Goal: Information Seeking & Learning: Learn about a topic

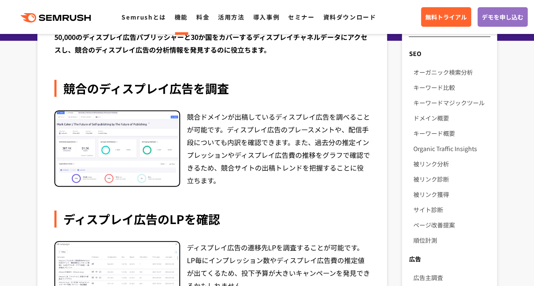
scroll to position [35, 0]
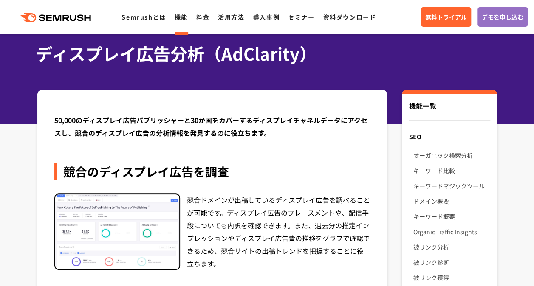
click at [178, 21] on link "機能" at bounding box center [181, 17] width 13 height 8
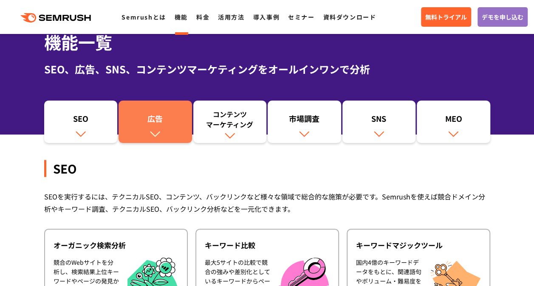
click at [153, 130] on img at bounding box center [155, 133] width 11 height 11
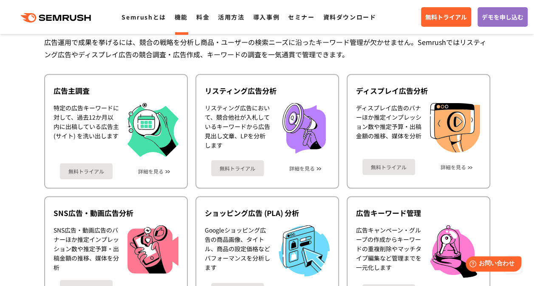
scroll to position [790, 0]
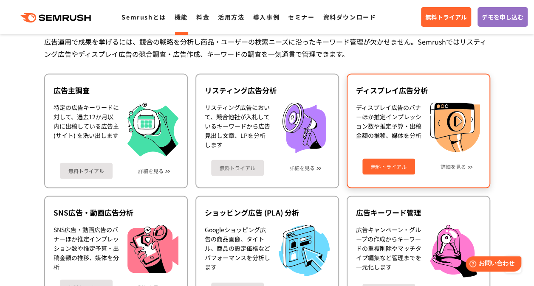
click at [399, 156] on div "無料トライアル 詳細を見る" at bounding box center [418, 163] width 125 height 23
click at [381, 133] on div "ディスプレイ広告のバナーほか推定インプレッション数や推定予算・出稿金額の推移、媒体を分析" at bounding box center [388, 127] width 65 height 50
click at [452, 174] on div "無料トライアル 詳細を見る" at bounding box center [418, 163] width 125 height 23
click at [458, 164] on link "詳細を見る" at bounding box center [452, 167] width 25 height 6
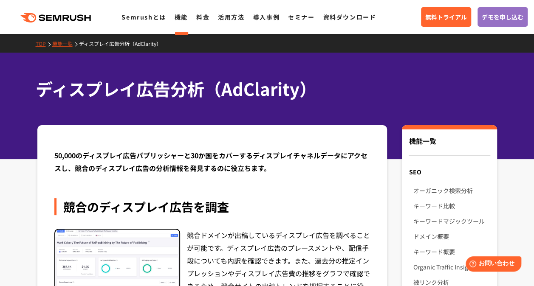
click at [3, 1] on header ".cls-1 {fill: #fff;} .cls {fill: #FF642D;} .cls {fill: #FF642D;} .cls {fill: #F…" at bounding box center [267, 17] width 534 height 34
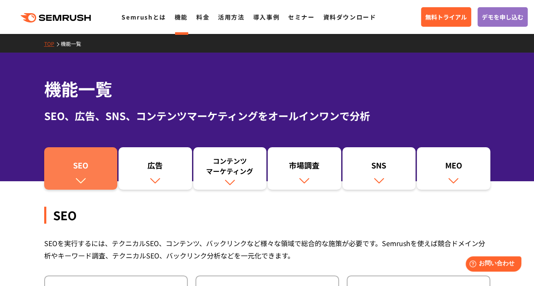
click at [83, 164] on div "SEO" at bounding box center [80, 167] width 65 height 14
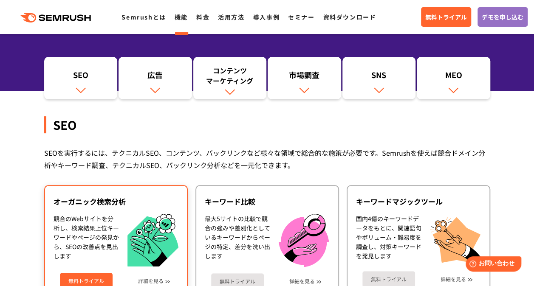
scroll to position [80, 0]
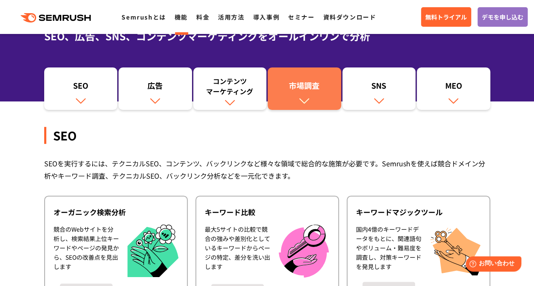
click at [312, 68] on link "市場調査" at bounding box center [304, 89] width 73 height 42
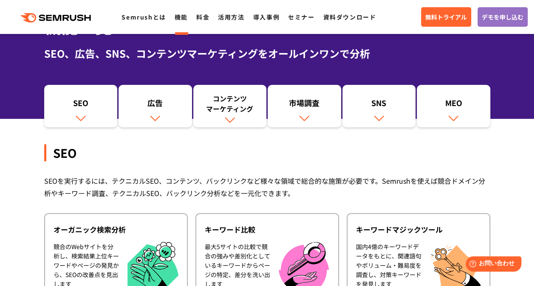
scroll to position [63, 0]
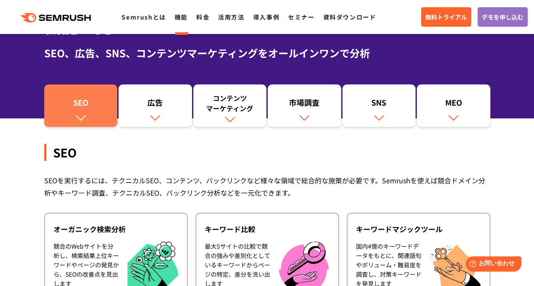
click at [93, 93] on link "SEO" at bounding box center [80, 106] width 73 height 42
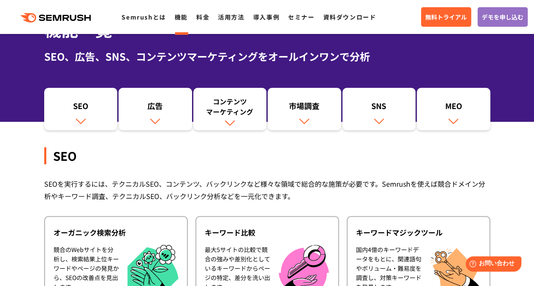
scroll to position [56, 0]
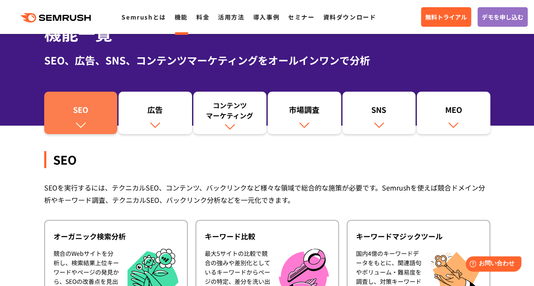
click at [110, 97] on link "SEO" at bounding box center [80, 113] width 73 height 42
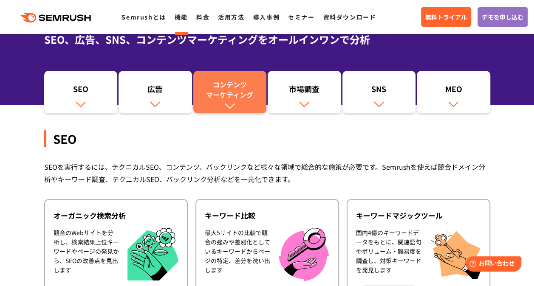
scroll to position [77, 0]
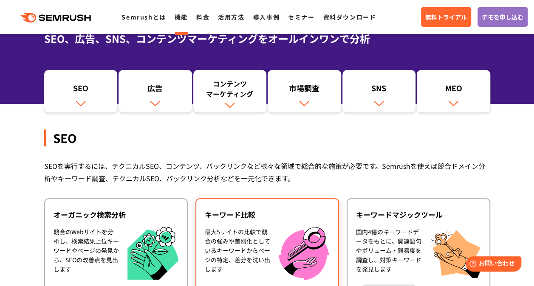
click at [234, 223] on div "キーワード比較 最大5サイトの比較で競合の強みや差別化としているキーワードからページの特定、差分を洗い出します 無料トライアル 詳細を見る" at bounding box center [267, 255] width 144 height 114
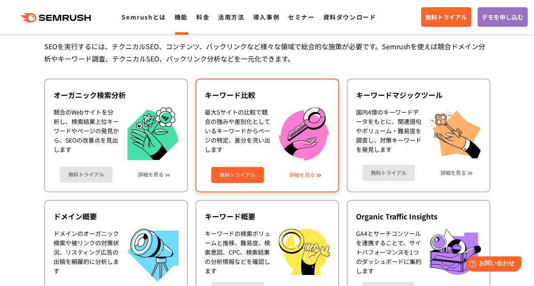
click at [314, 176] on link "詳細を見る" at bounding box center [301, 175] width 25 height 6
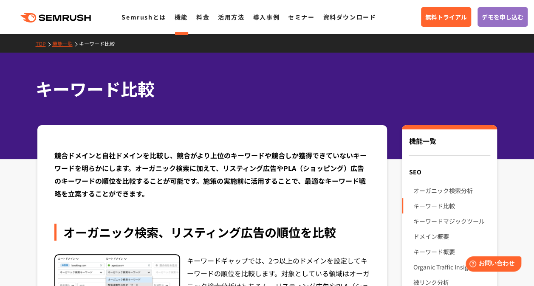
click at [175, 24] on div ".cls {fill: #FF642D;} .cls {fill: #FF642D;} Semrushとは 機能 料金 活用方法 導入事例 セミナー 資料ダウ…" at bounding box center [267, 16] width 534 height 25
click at [176, 22] on li "機能" at bounding box center [181, 16] width 13 height 11
click at [177, 21] on link "機能" at bounding box center [181, 17] width 13 height 8
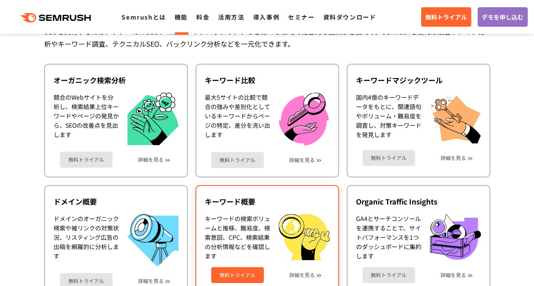
scroll to position [197, 0]
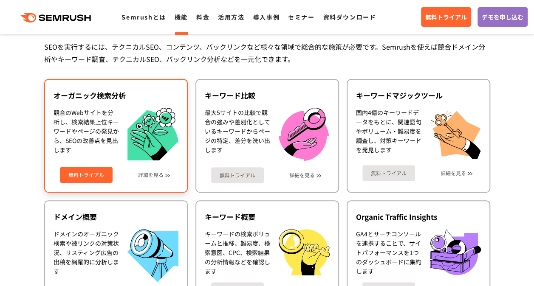
click at [115, 147] on div "競合のWebサイトを分析し、検索結果上位キーワードやページの発見から、SEOの改善点を見出します" at bounding box center [86, 134] width 65 height 53
click at [142, 170] on div "無料トライアル 詳細を見る" at bounding box center [116, 172] width 125 height 23
drag, startPoint x: 142, startPoint y: 170, endPoint x: 147, endPoint y: 175, distance: 6.6
click at [147, 175] on link "詳細を見る" at bounding box center [150, 175] width 25 height 6
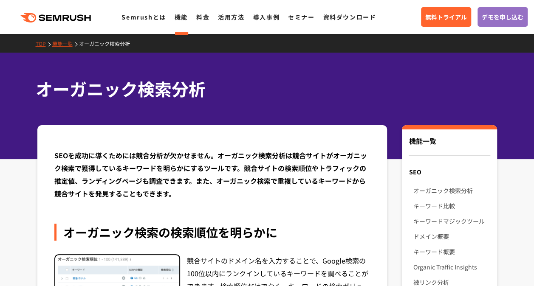
click at [71, 19] on icon ".cls {fill: #FF642D;}" at bounding box center [56, 17] width 96 height 9
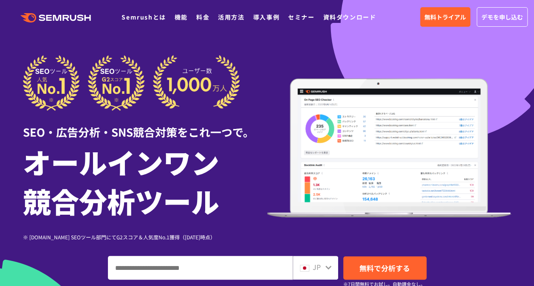
click at [182, 15] on link "機能" at bounding box center [181, 17] width 13 height 8
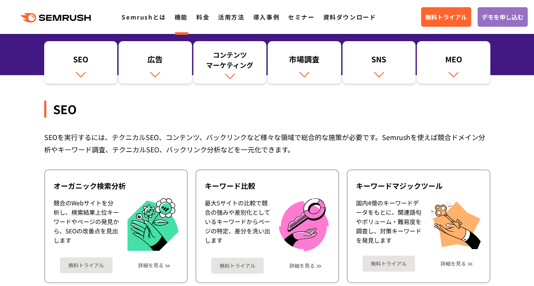
scroll to position [107, 0]
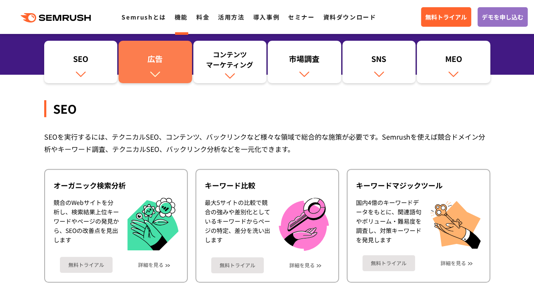
click at [140, 58] on div "広告" at bounding box center [155, 61] width 65 height 14
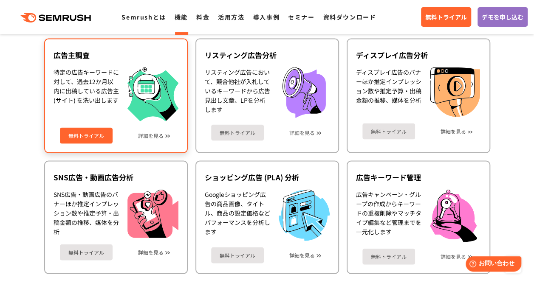
scroll to position [825, 0]
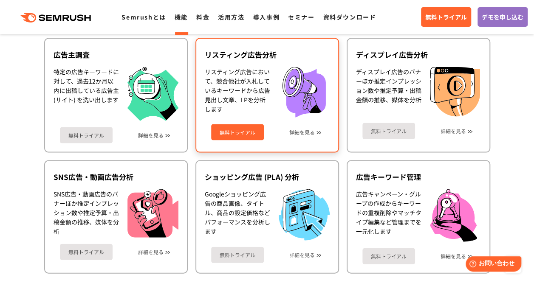
click at [232, 87] on div "リスティング広告において、競合他社が入札しているキーワードから広告見出し文章、LPを分析します" at bounding box center [237, 92] width 65 height 51
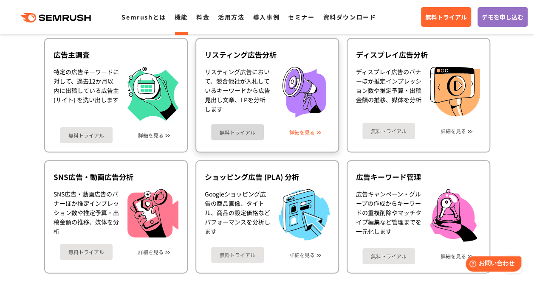
click at [298, 130] on link "詳細を見る" at bounding box center [301, 133] width 25 height 6
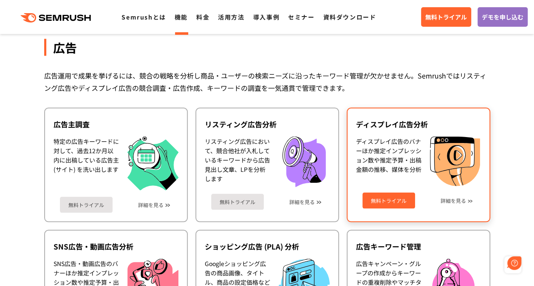
click at [397, 183] on div "ディスプレイ広告のバナーほか推定インプレッション数や推定予算・出稿金額の推移、媒体を分析" at bounding box center [388, 161] width 65 height 50
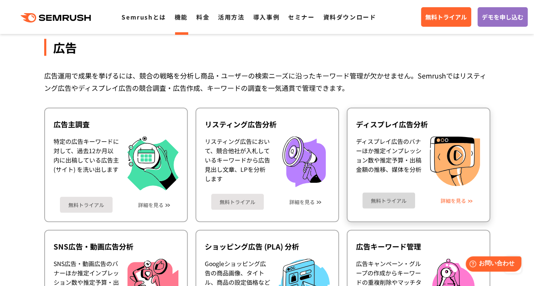
click at [459, 200] on link "詳細を見る" at bounding box center [452, 201] width 25 height 6
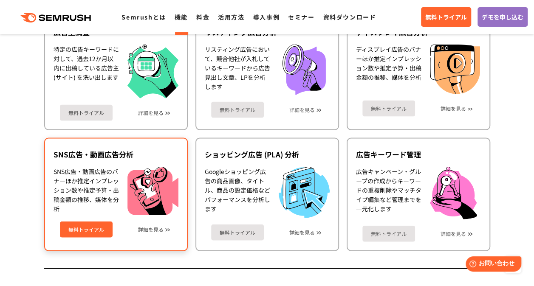
scroll to position [849, 0]
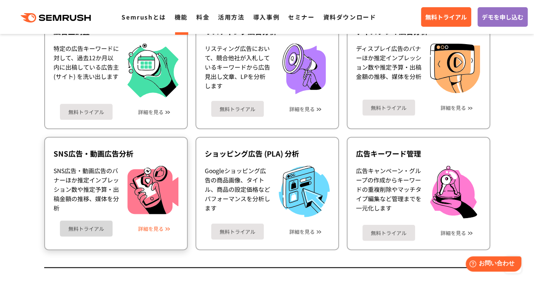
click at [145, 226] on link "詳細を見る" at bounding box center [150, 229] width 25 height 6
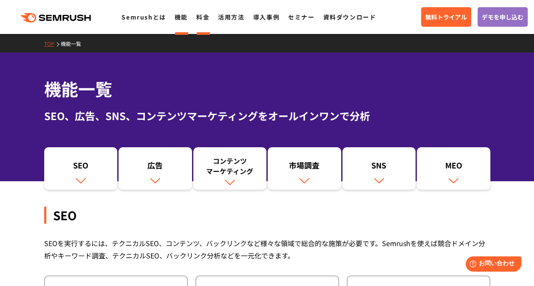
click at [197, 22] on li "料金" at bounding box center [202, 16] width 13 height 11
click at [200, 20] on link "料金" at bounding box center [202, 17] width 13 height 8
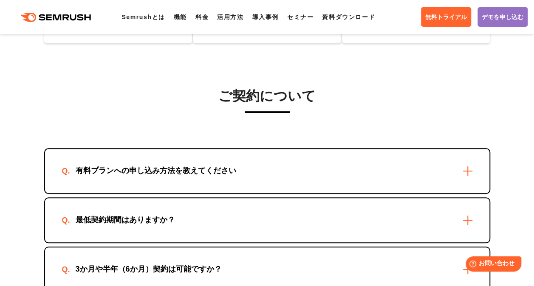
scroll to position [1121, 0]
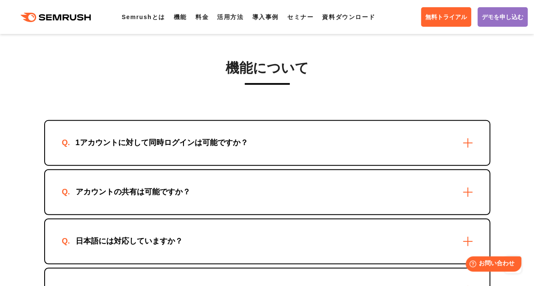
click at [220, 150] on div "1アカウントに対して同時ログインは可能ですか？" at bounding box center [267, 143] width 444 height 44
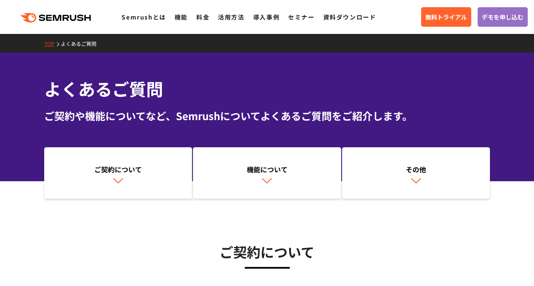
scroll to position [1122, 0]
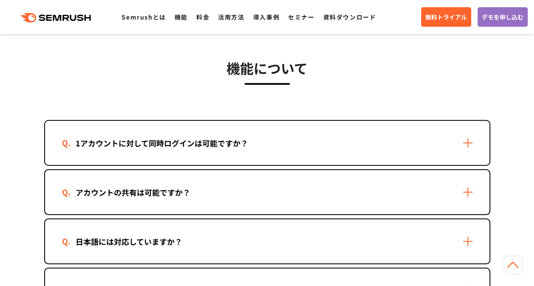
click at [124, 114] on div "機能について 1アカウントに対して同時[PERSON_NAME]は可能ですか？ できません。すでにログイン済みのアカウントに対して別のユーザーが同時にログイン…" at bounding box center [267, 284] width 446 height 454
click at [124, 144] on div "1アカウントに対して同時ログインは可能ですか？" at bounding box center [162, 143] width 200 height 12
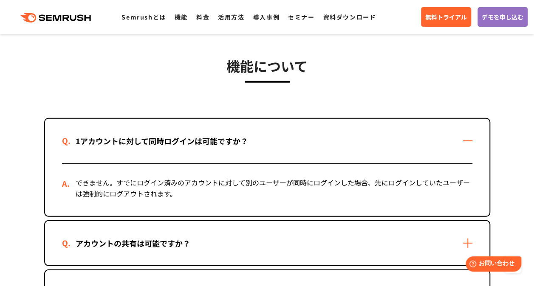
scroll to position [1124, 0]
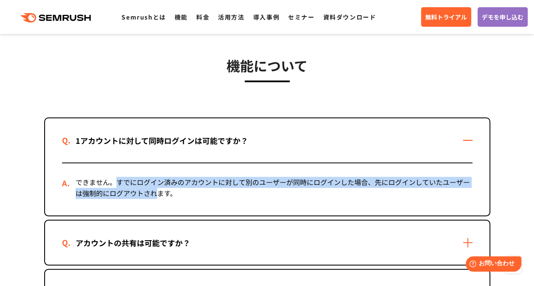
drag, startPoint x: 117, startPoint y: 181, endPoint x: 155, endPoint y: 191, distance: 40.0
click at [155, 191] on div "できません。すでにログイン済みのアカウントに対して別のユーザーが同時にログインした場合、先にログインしていたユーザーは強制的にログアウトされます。" at bounding box center [267, 190] width 410 height 52
copy div "すでにログイン済みのアカウントに対して別のユーザーが同時にログインした場合、先にログインしていたユーザーは強制的にログアウトされ"
